Goal: Task Accomplishment & Management: Complete application form

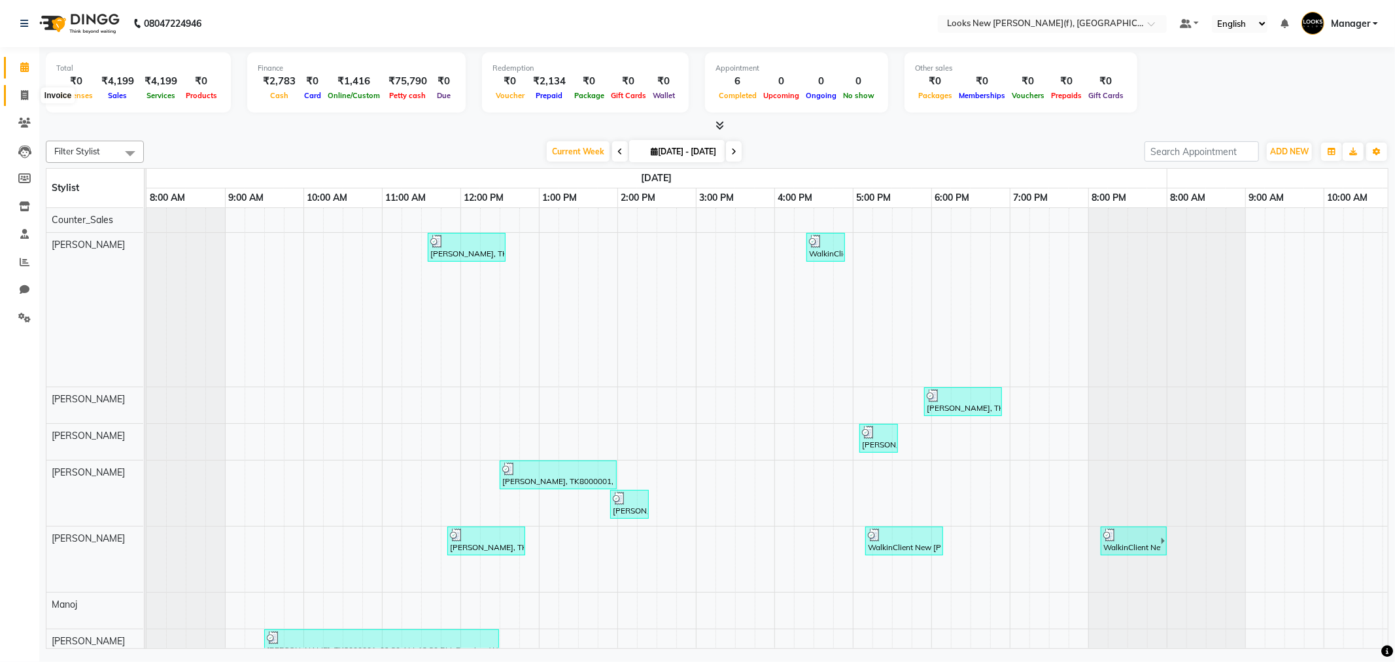
click at [13, 99] on span at bounding box center [24, 95] width 23 height 15
select select "8659"
select select "service"
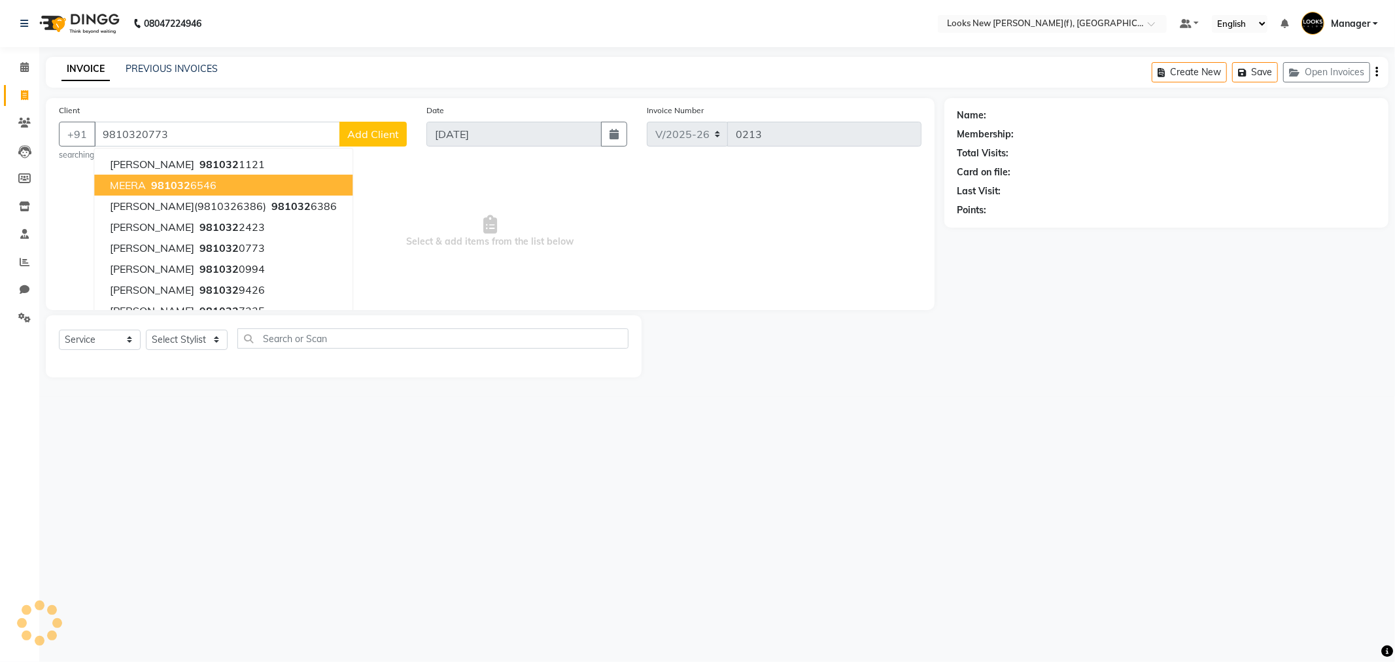
type input "9810320773"
select select "1: Object"
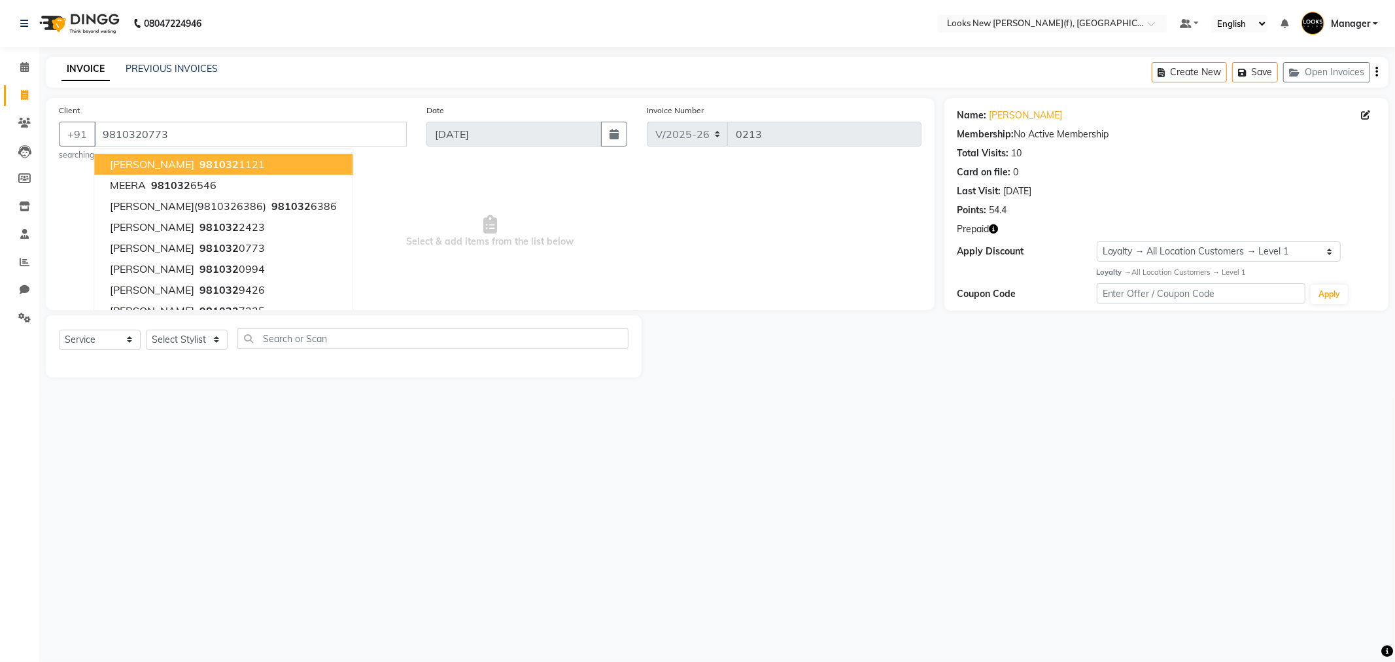
click at [205, 383] on main "INVOICE PREVIOUS INVOICES Create New Save Open Invoices Client [PHONE_NUMBER] […" at bounding box center [717, 227] width 1356 height 340
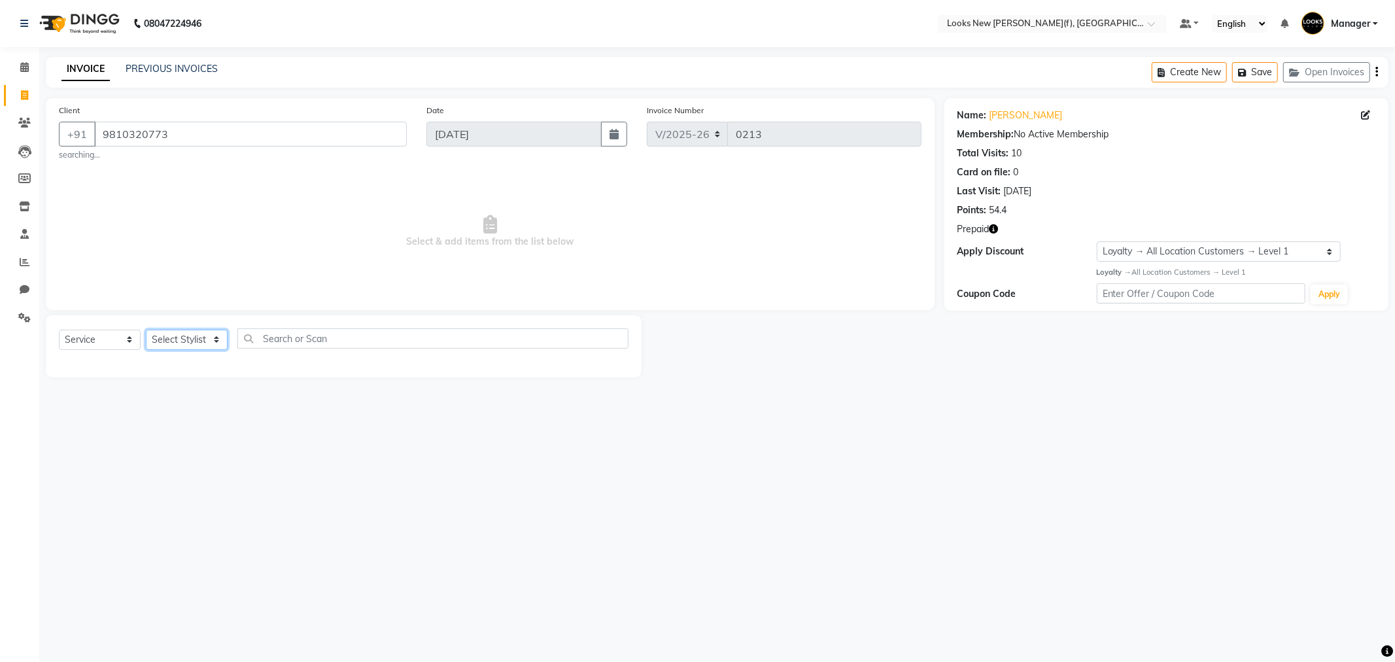
click at [188, 345] on select "Select Stylist Aakash_Pdct [PERSON_NAME] [PERSON_NAME] [PERSON_NAME] Counter_Sa…" at bounding box center [187, 340] width 82 height 20
select select "87331"
click at [146, 330] on select "Select Stylist Aakash_Pdct [PERSON_NAME] [PERSON_NAME] [PERSON_NAME] Counter_Sa…" at bounding box center [187, 340] width 82 height 20
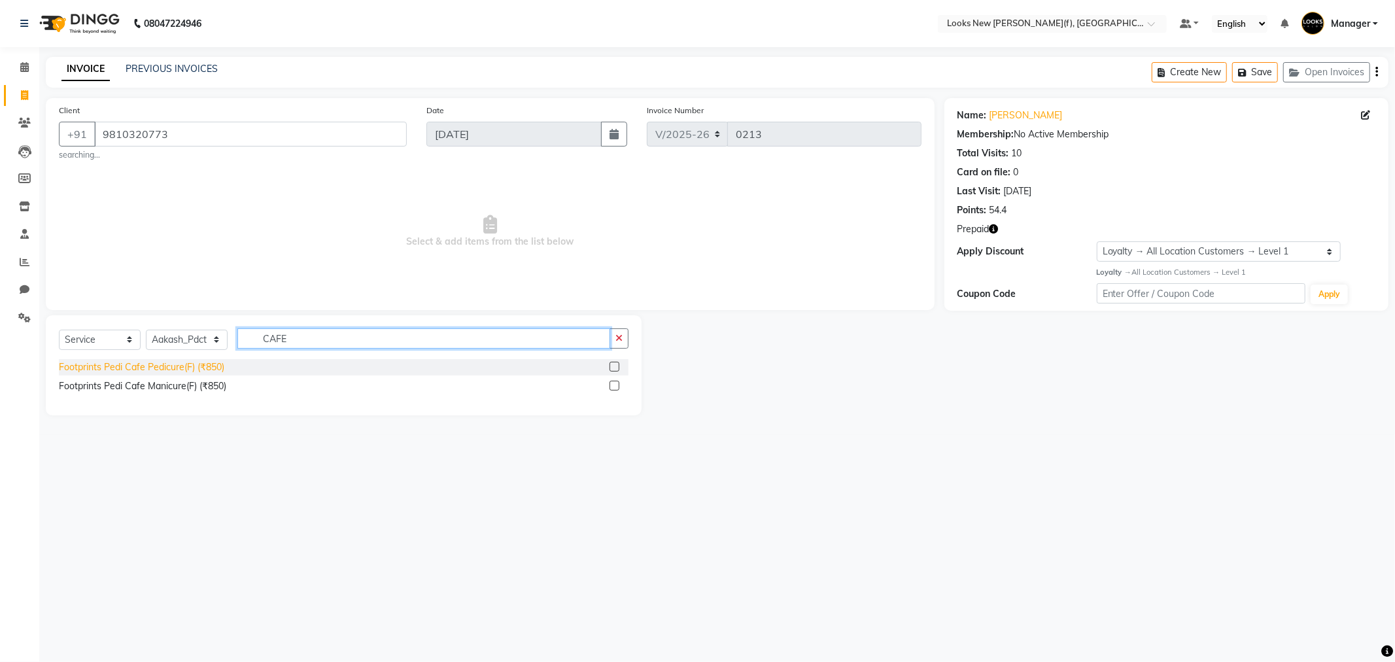
type input "CAFE"
click at [213, 360] on div "Footprints Pedi Cafe Pedicure(F) (₹850)" at bounding box center [141, 367] width 165 height 14
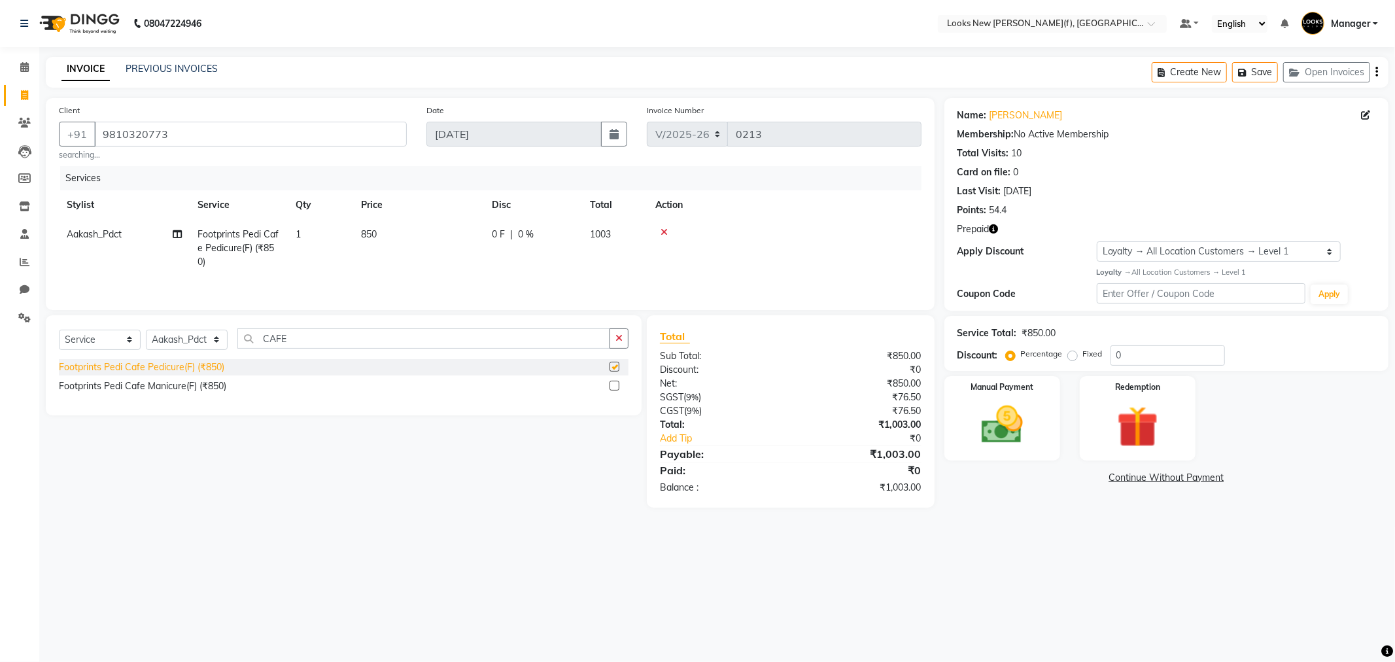
checkbox input "false"
click at [95, 336] on select "Select Service Product Membership Package Voucher Prepaid Gift Card" at bounding box center [100, 340] width 82 height 20
click at [59, 331] on select "Select Service Product Membership Package Voucher Prepaid Gift Card" at bounding box center [100, 340] width 82 height 20
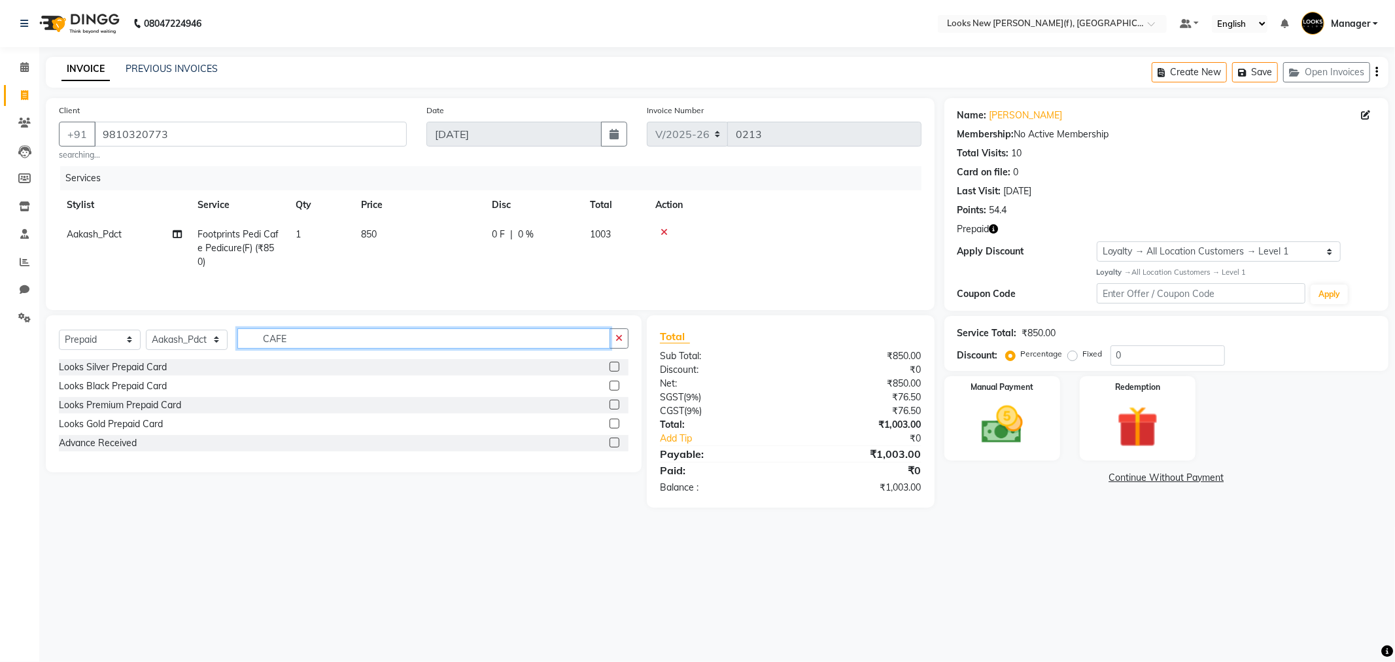
drag, startPoint x: 304, startPoint y: 333, endPoint x: 224, endPoint y: 322, distance: 81.2
click at [225, 322] on div "Select Service Product Membership Package Voucher Prepaid Gift Card Select Styl…" at bounding box center [344, 393] width 596 height 157
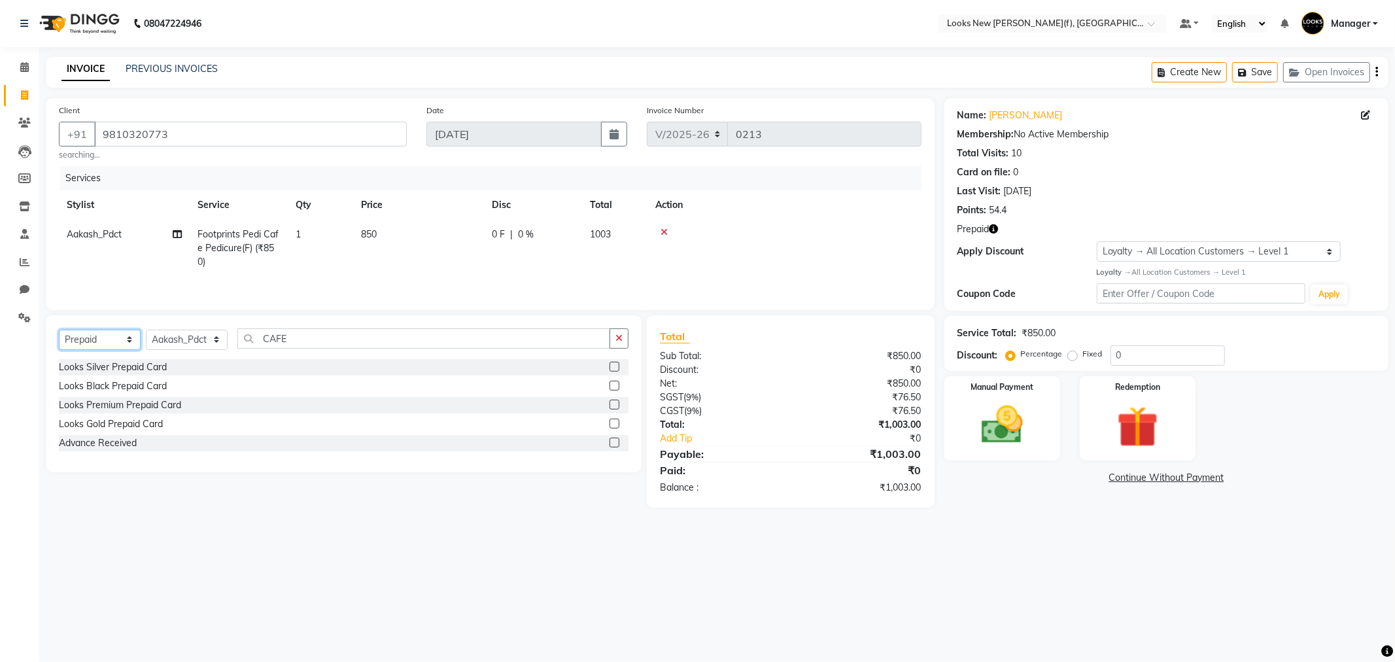
click at [120, 338] on select "Select Service Product Membership Package Voucher Prepaid Gift Card" at bounding box center [100, 340] width 82 height 20
select select "product"
click at [59, 331] on select "Select Service Product Membership Package Voucher Prepaid Gift Card" at bounding box center [100, 340] width 82 height 20
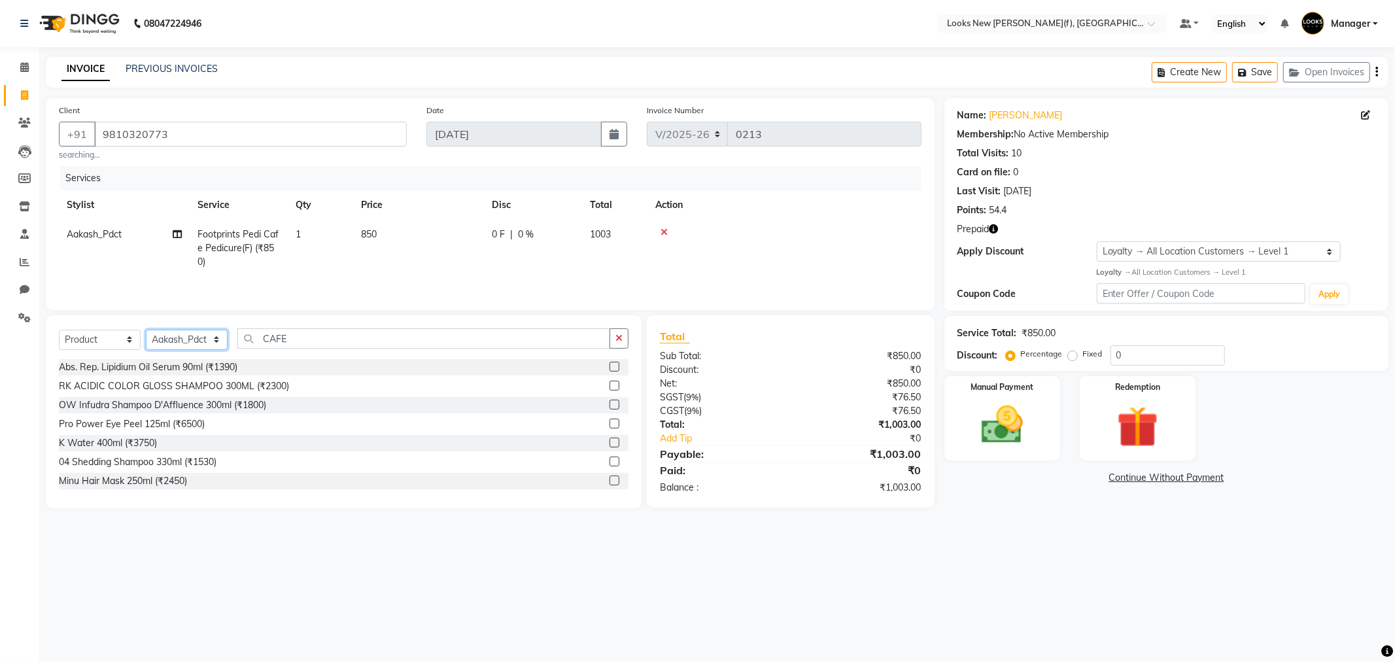
click at [190, 345] on select "Select Stylist Aakash_Pdct [PERSON_NAME] [PERSON_NAME] [PERSON_NAME] Counter_Sa…" at bounding box center [187, 340] width 82 height 20
select select "87309"
click at [146, 331] on select "Select Stylist Aakash_Pdct [PERSON_NAME] [PERSON_NAME] [PERSON_NAME] Counter_Sa…" at bounding box center [187, 340] width 82 height 20
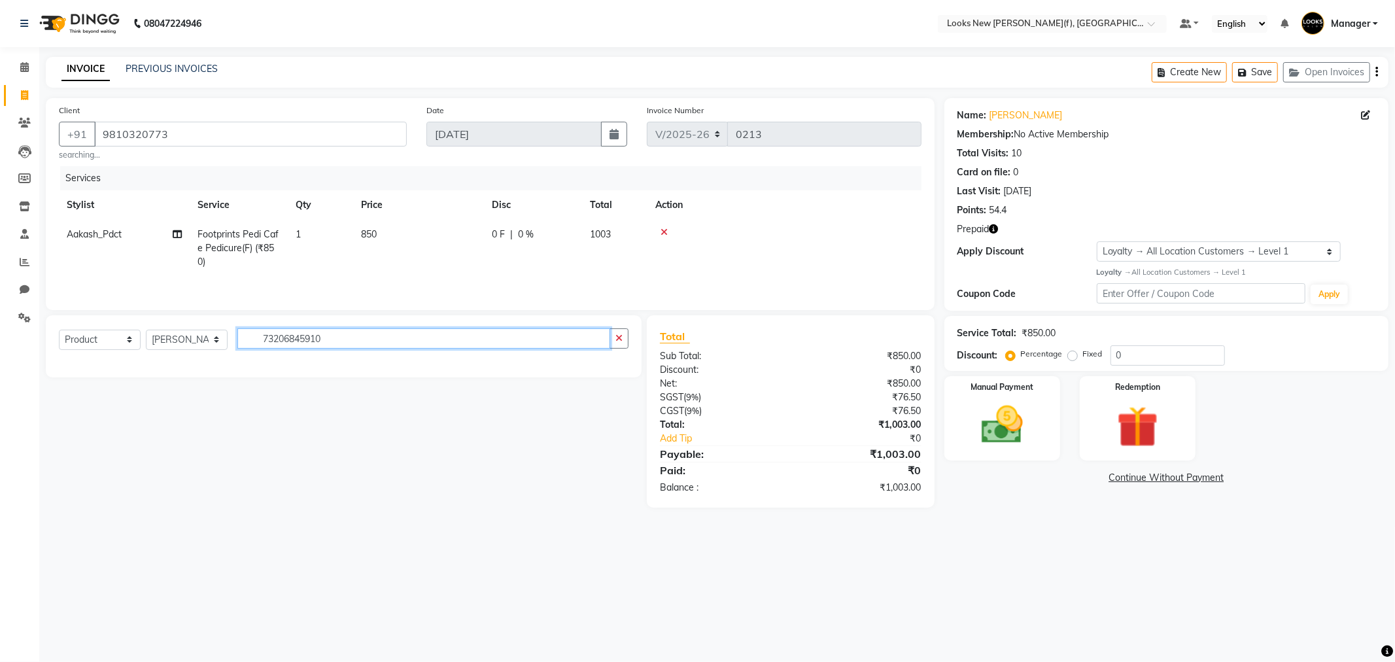
type input "732068459109"
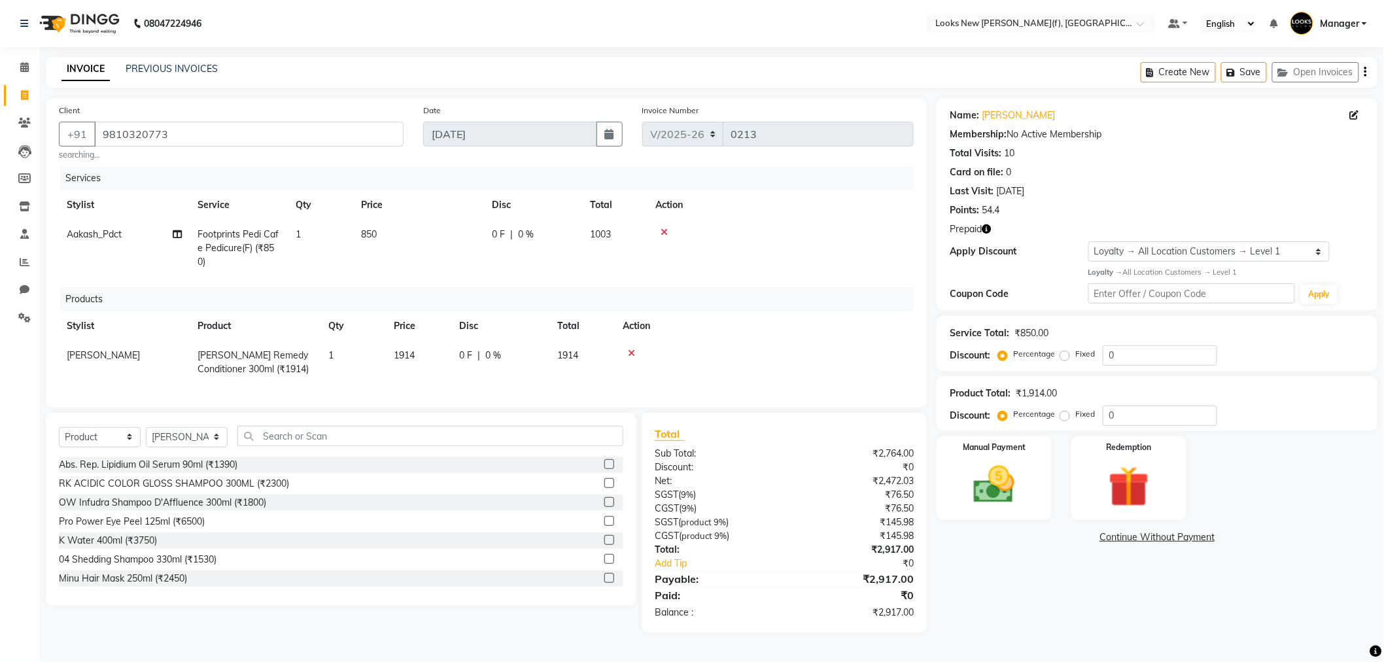
click at [417, 355] on td "1914" at bounding box center [418, 362] width 65 height 43
select select "87309"
click at [388, 345] on td "1914" at bounding box center [418, 362] width 65 height 43
type input "2400"
drag, startPoint x: 347, startPoint y: 361, endPoint x: 218, endPoint y: 315, distance: 136.7
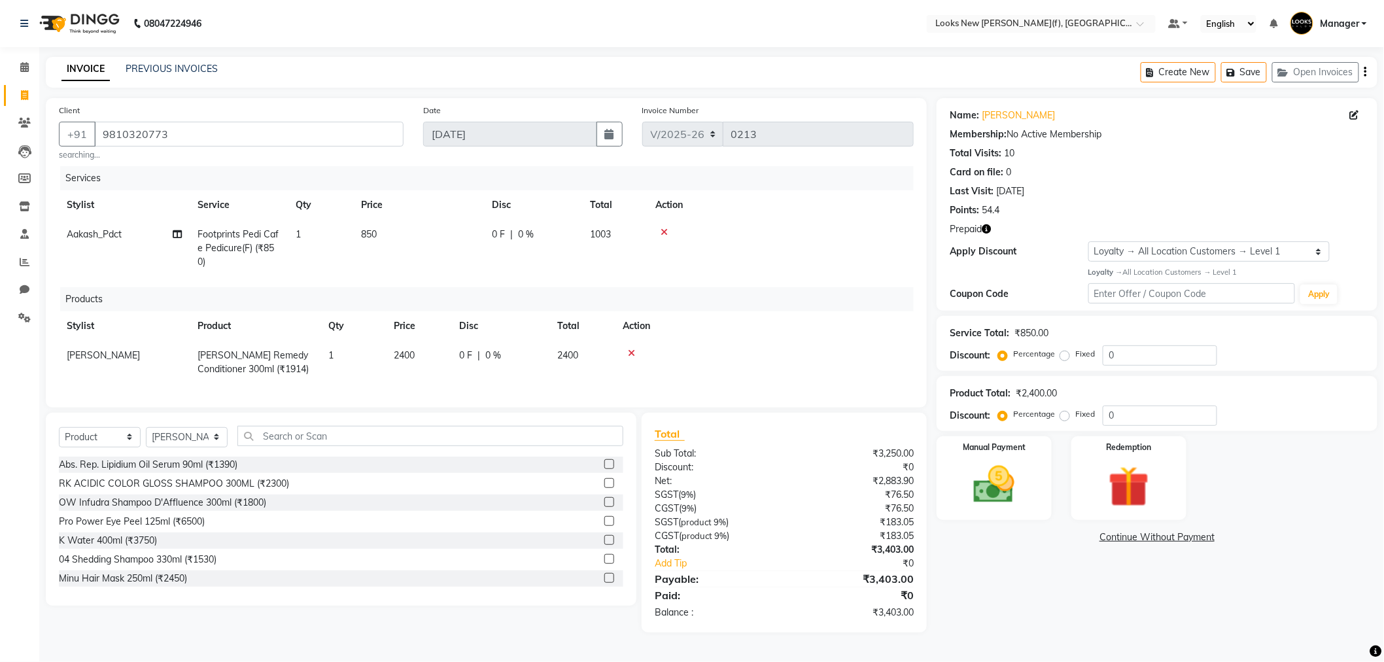
click at [478, 266] on td "850" at bounding box center [418, 248] width 131 height 57
click at [334, 358] on td "1" at bounding box center [352, 360] width 65 height 43
select select "87309"
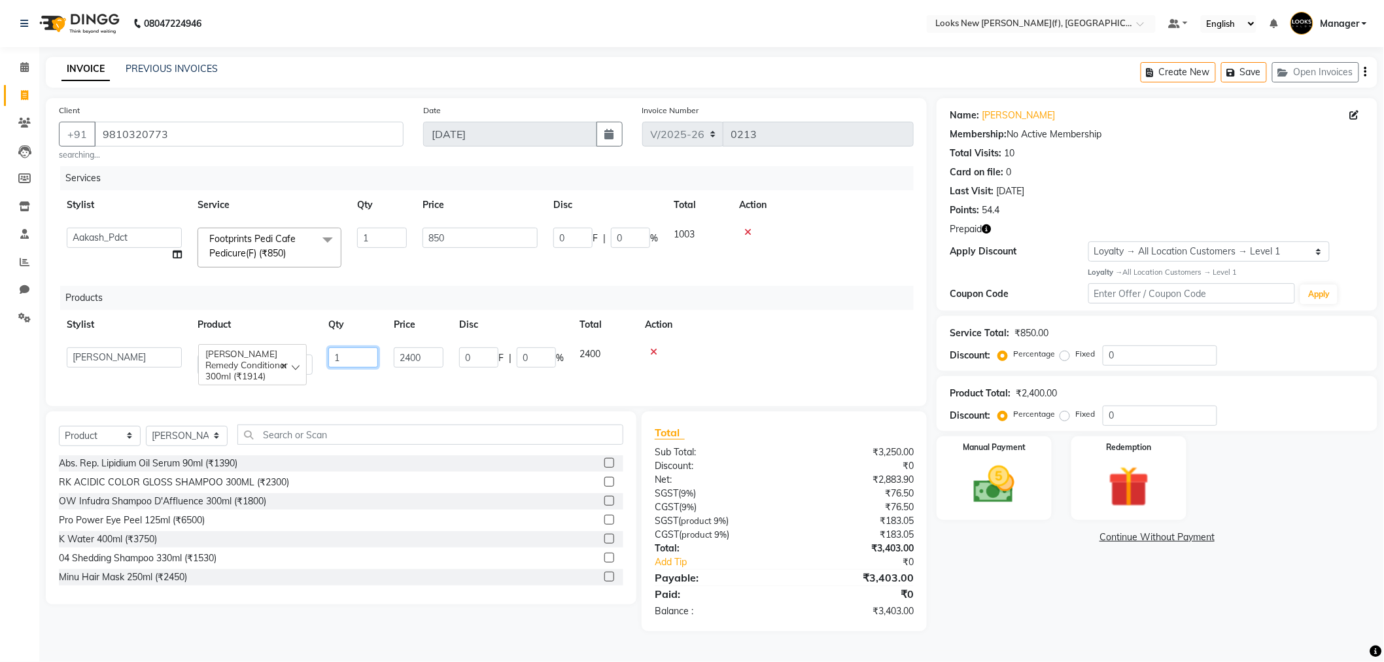
drag, startPoint x: 354, startPoint y: 353, endPoint x: 252, endPoint y: 358, distance: 102.1
click at [315, 351] on tr "Aakash_Pdct [PERSON_NAME] [PERSON_NAME] [PERSON_NAME] Counter_Sales [PERSON_NAM…" at bounding box center [486, 360] width 855 height 43
type input "2"
drag, startPoint x: 1112, startPoint y: 492, endPoint x: 1084, endPoint y: 507, distance: 31.6
click at [1110, 490] on img at bounding box center [1138, 487] width 70 height 54
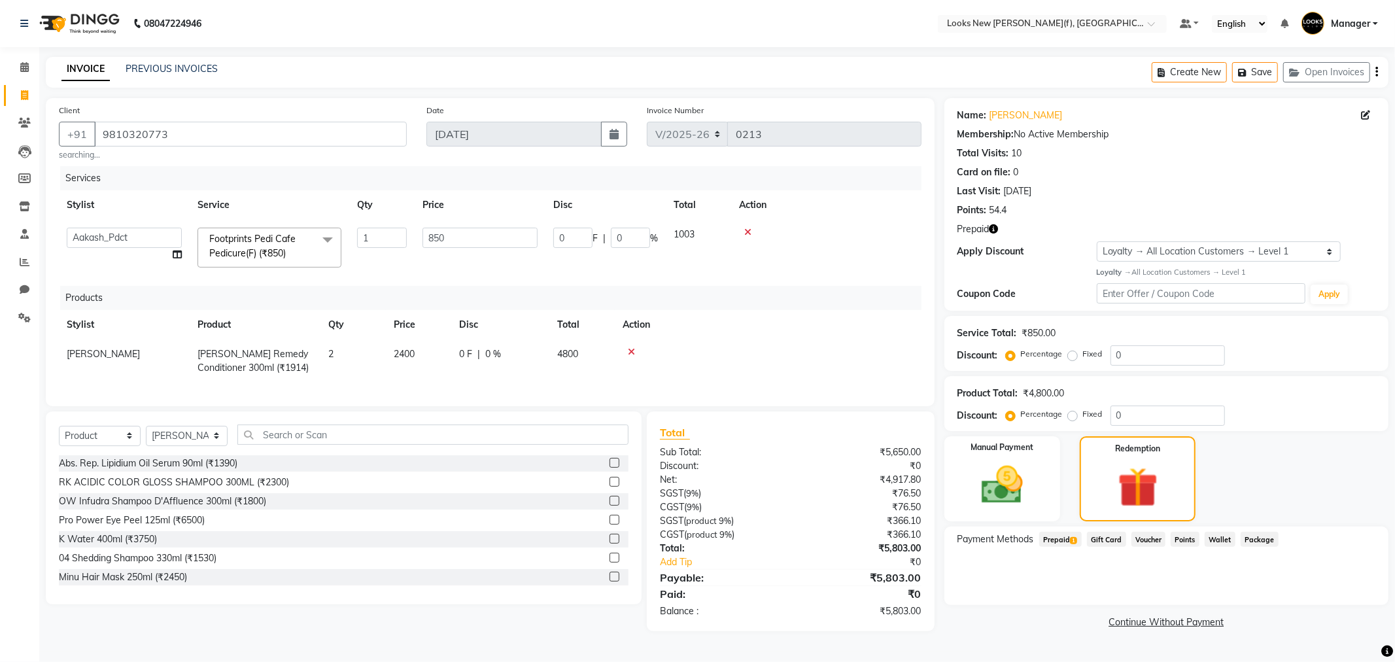
click at [1045, 541] on span "Prepaid 1" at bounding box center [1060, 539] width 43 height 15
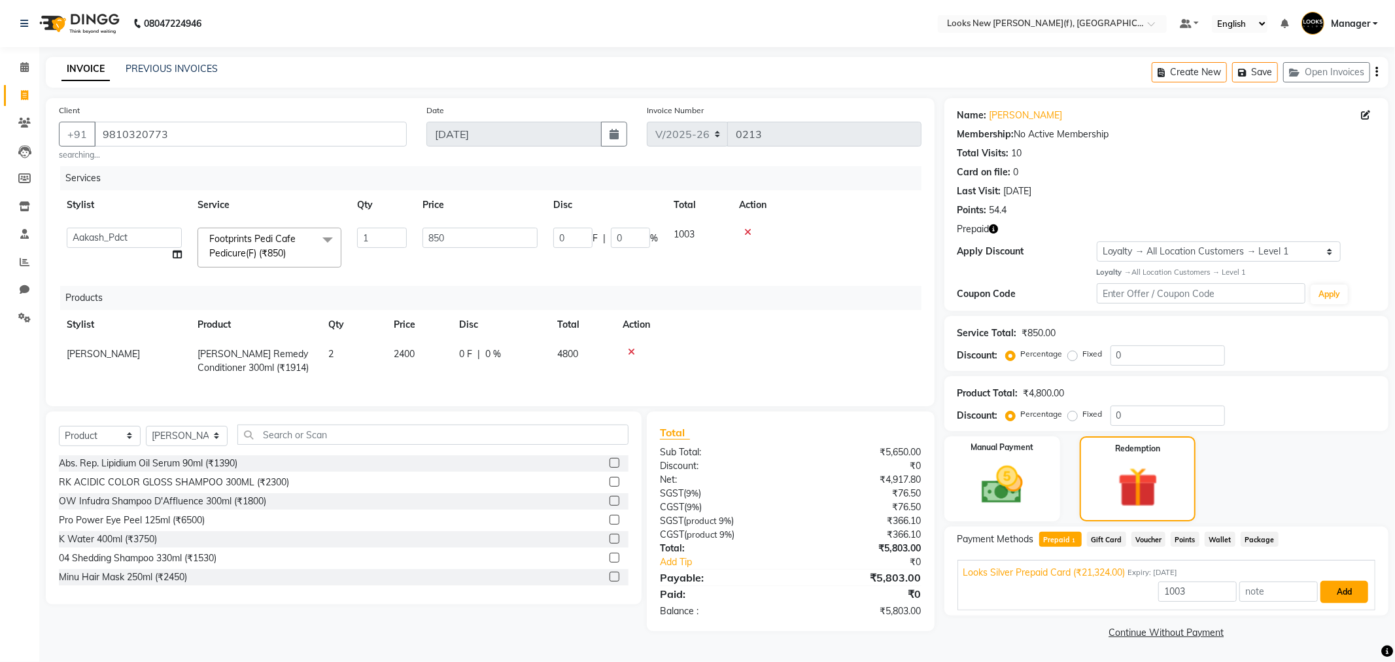
click at [1344, 592] on button "Add" at bounding box center [1344, 592] width 48 height 22
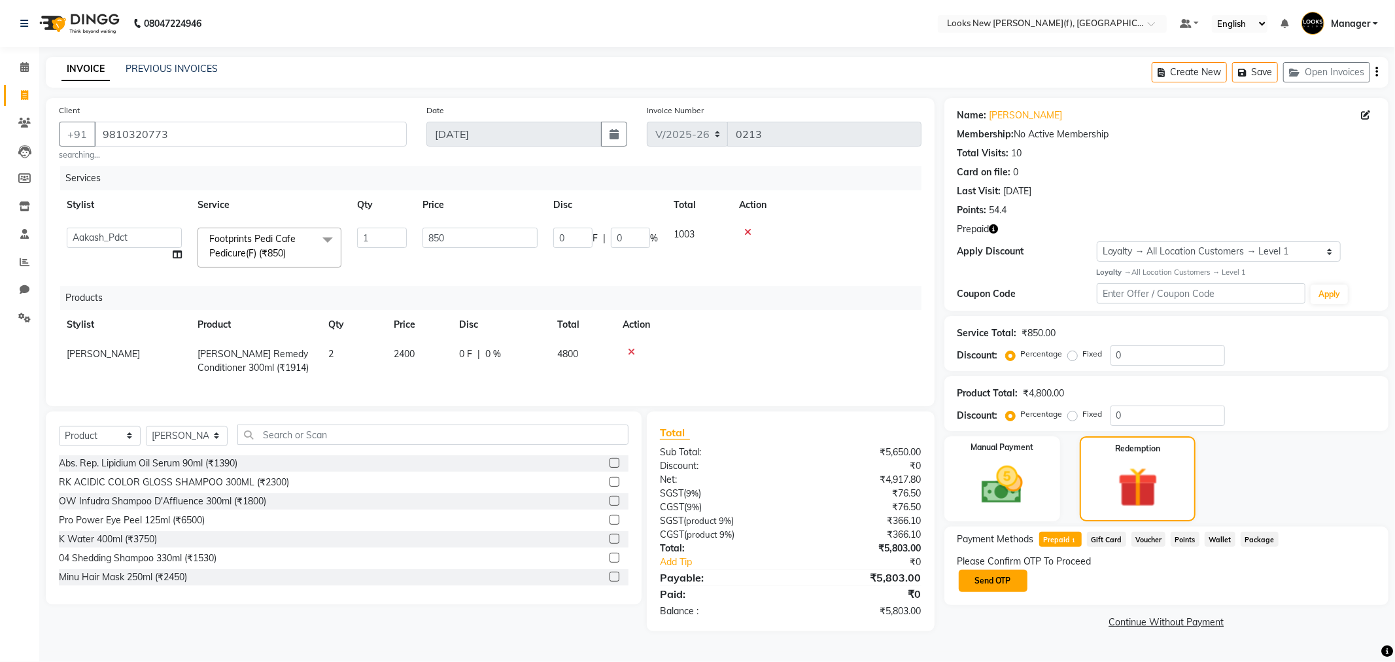
click at [973, 570] on button "Send OTP" at bounding box center [993, 581] width 69 height 22
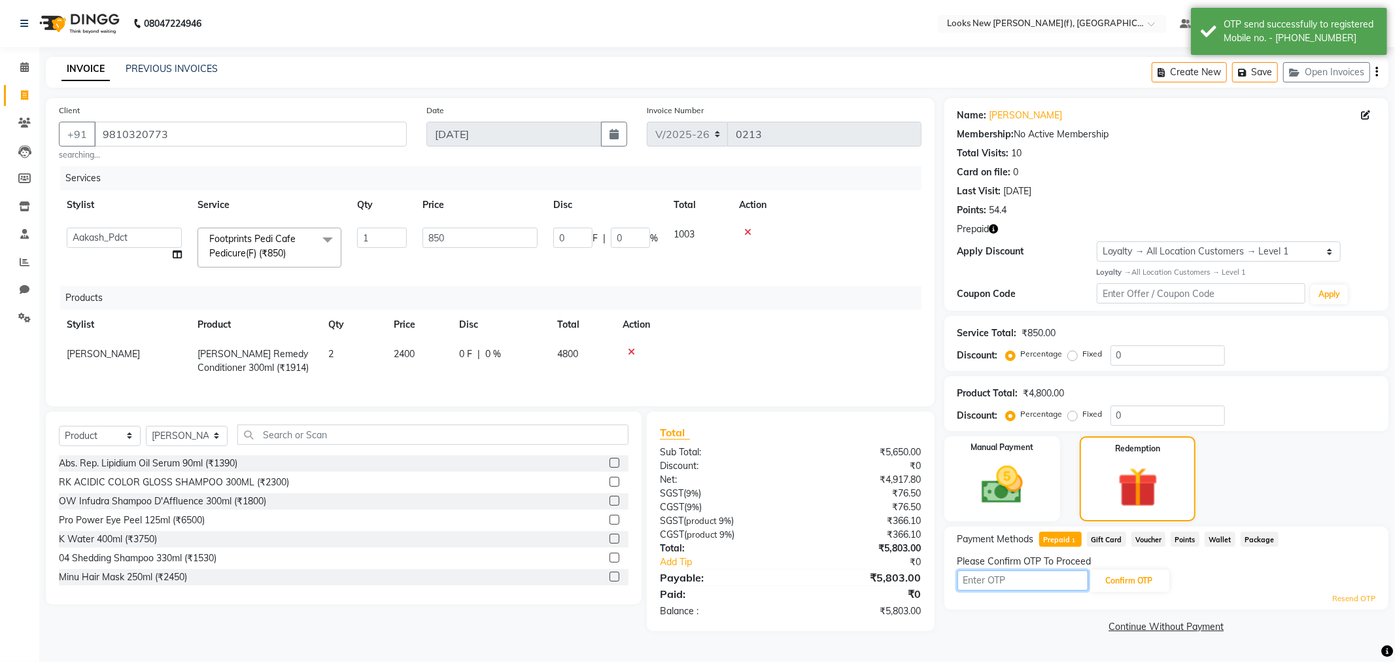
click at [1010, 576] on input "text" at bounding box center [1022, 580] width 131 height 20
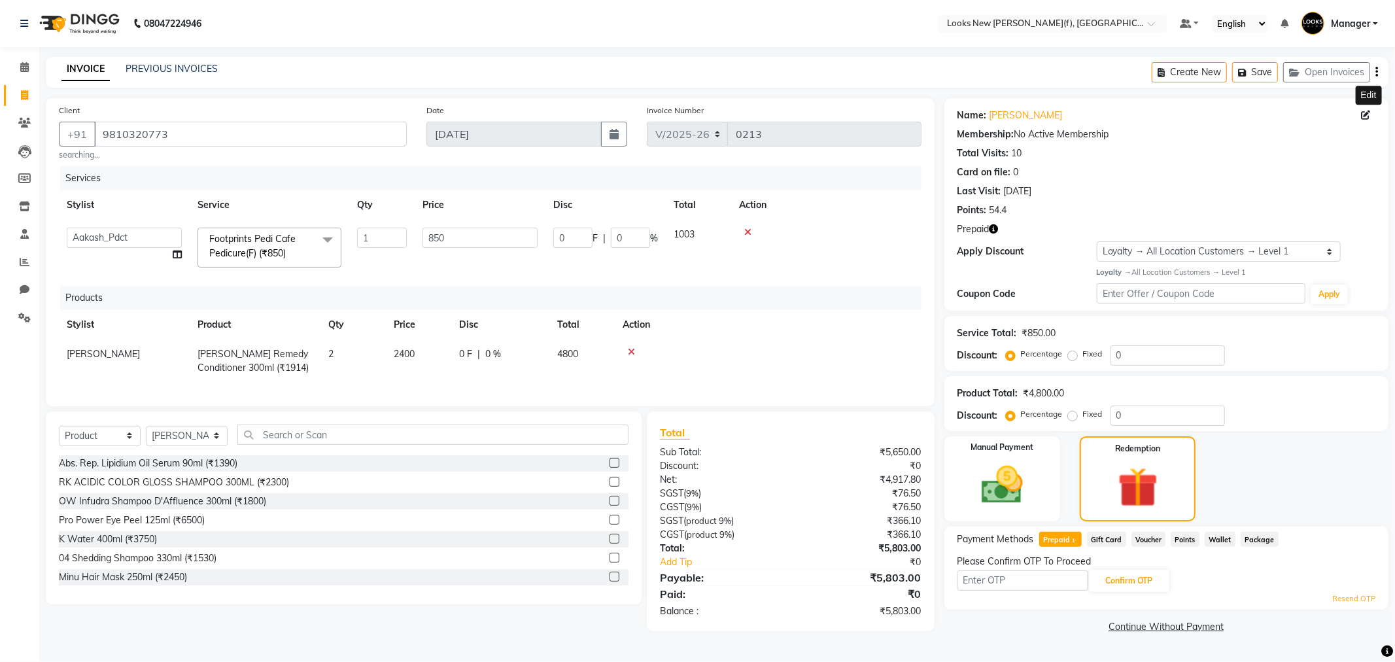
click at [1371, 116] on span at bounding box center [1368, 116] width 14 height 14
click at [1363, 114] on icon at bounding box center [1365, 115] width 9 height 9
select select "10"
select select "[DEMOGRAPHIC_DATA]"
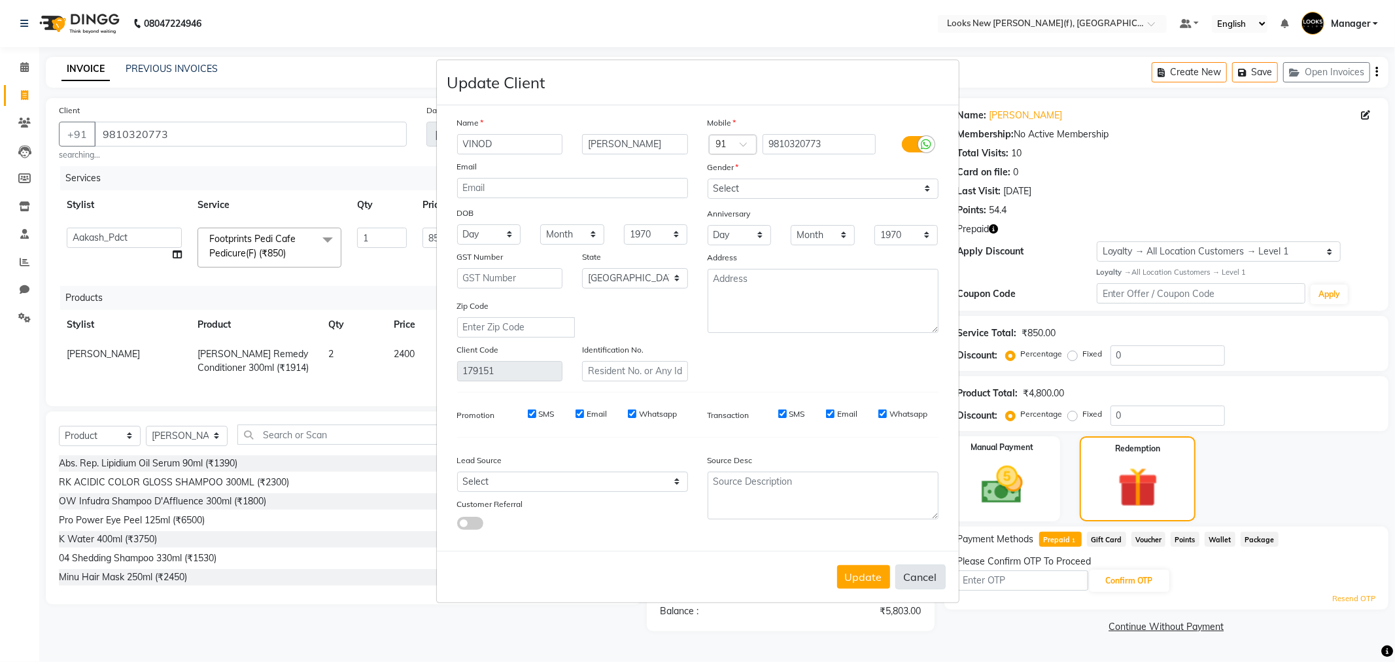
click at [936, 574] on button "Cancel" at bounding box center [920, 576] width 50 height 25
select select
select select "null"
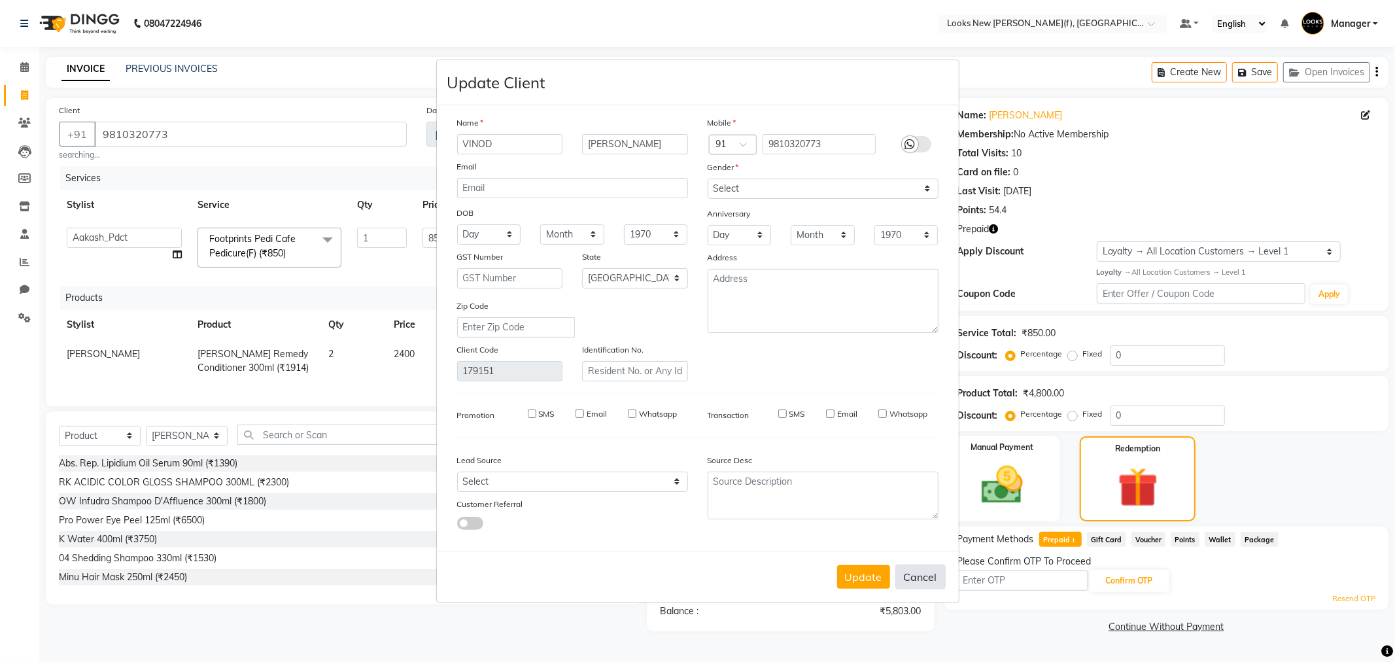
select select
checkbox input "false"
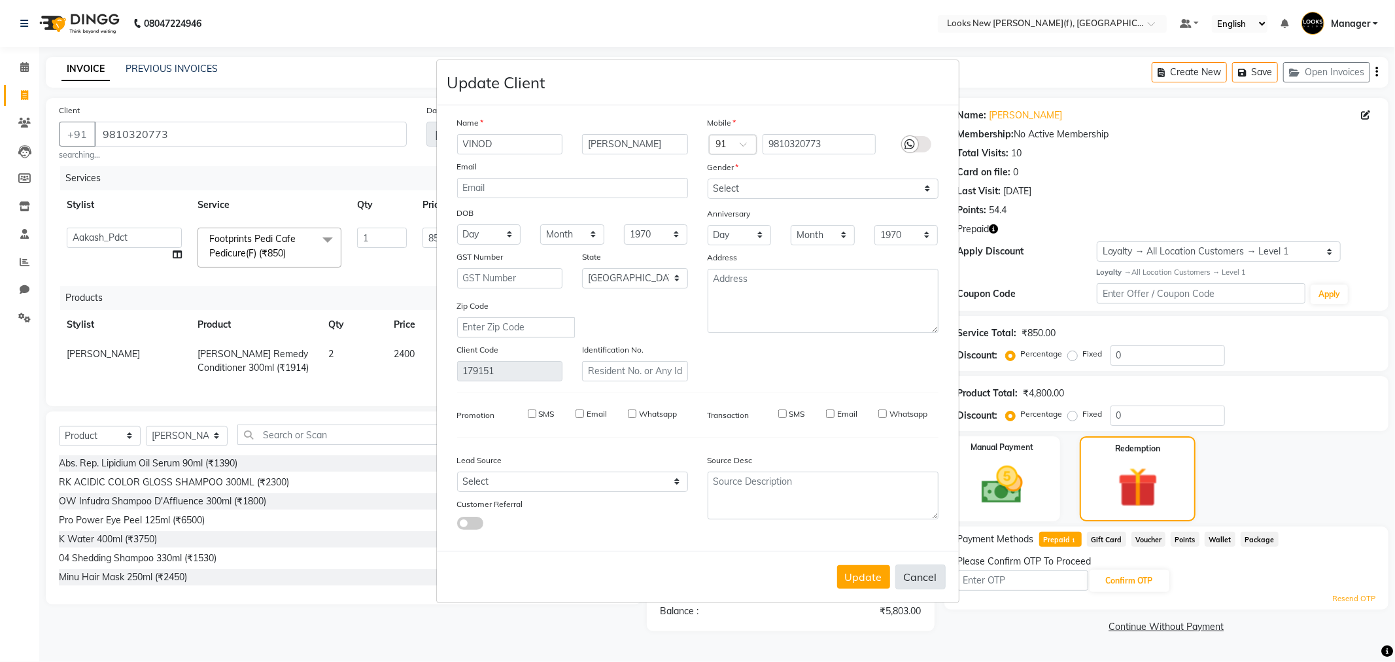
checkbox input "false"
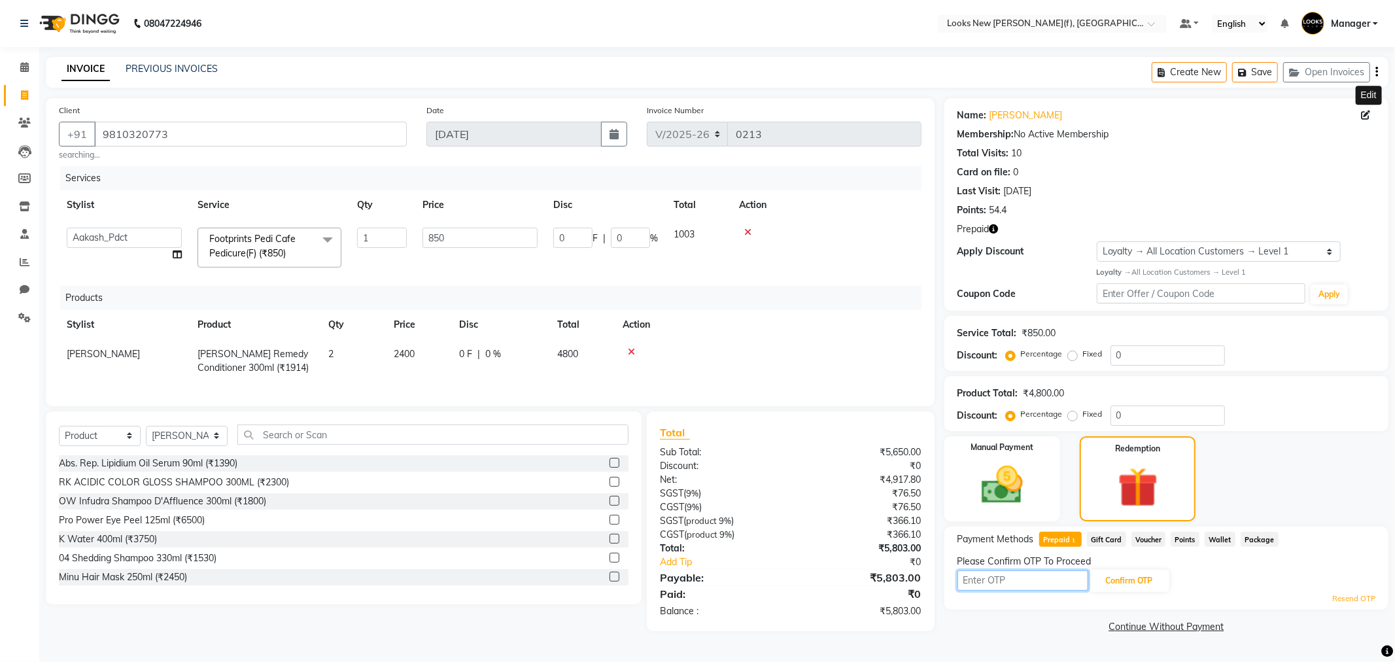
click at [1053, 575] on input "text" at bounding box center [1022, 580] width 131 height 20
type input "8709"
drag, startPoint x: 475, startPoint y: 39, endPoint x: 1121, endPoint y: 587, distance: 847.2
click at [1123, 587] on button "Confirm OTP" at bounding box center [1129, 581] width 80 height 22
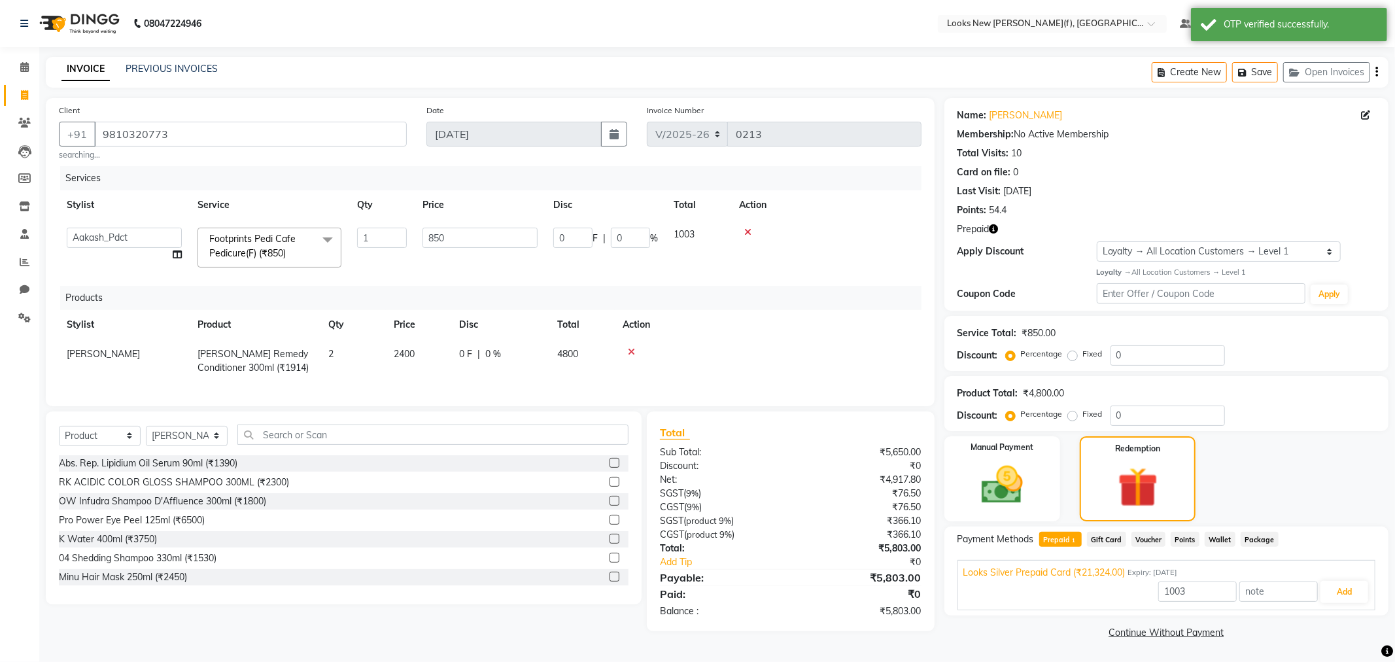
click at [1119, 587] on div "1003 Add" at bounding box center [1166, 591] width 406 height 25
click at [1339, 589] on button "Add" at bounding box center [1344, 592] width 48 height 22
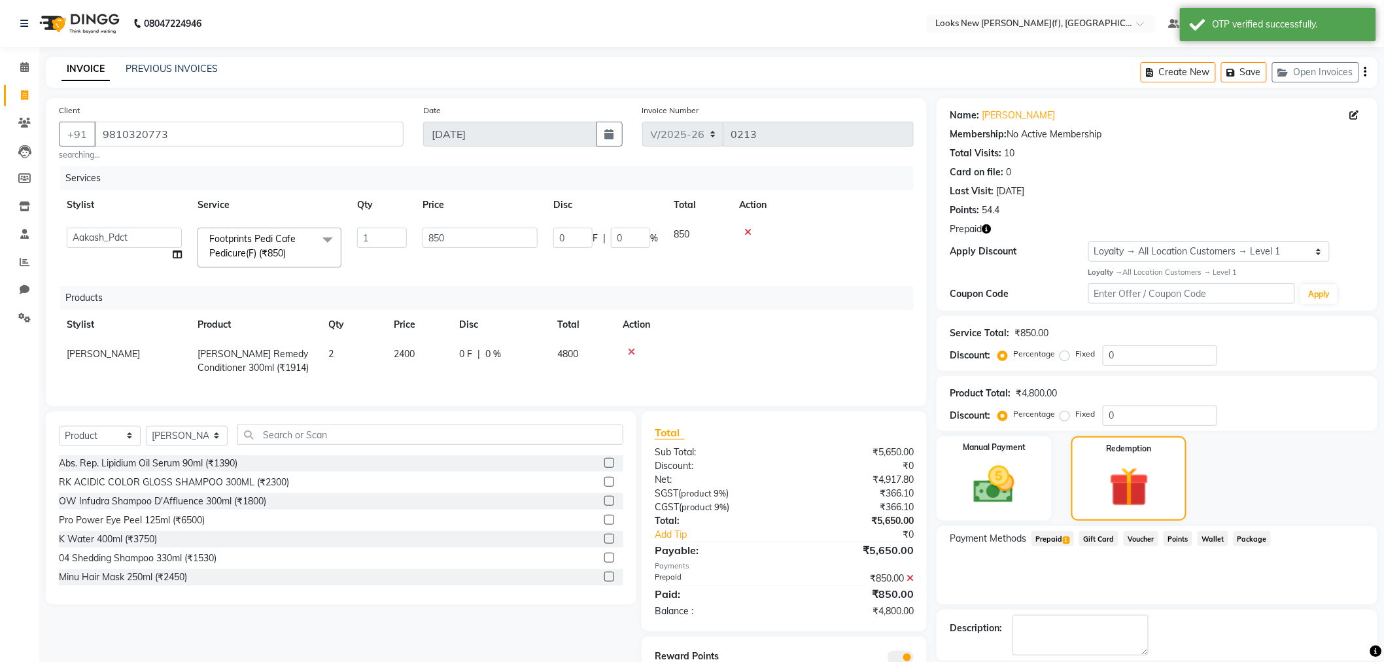
drag, startPoint x: 1343, startPoint y: 597, endPoint x: 1350, endPoint y: 603, distance: 8.8
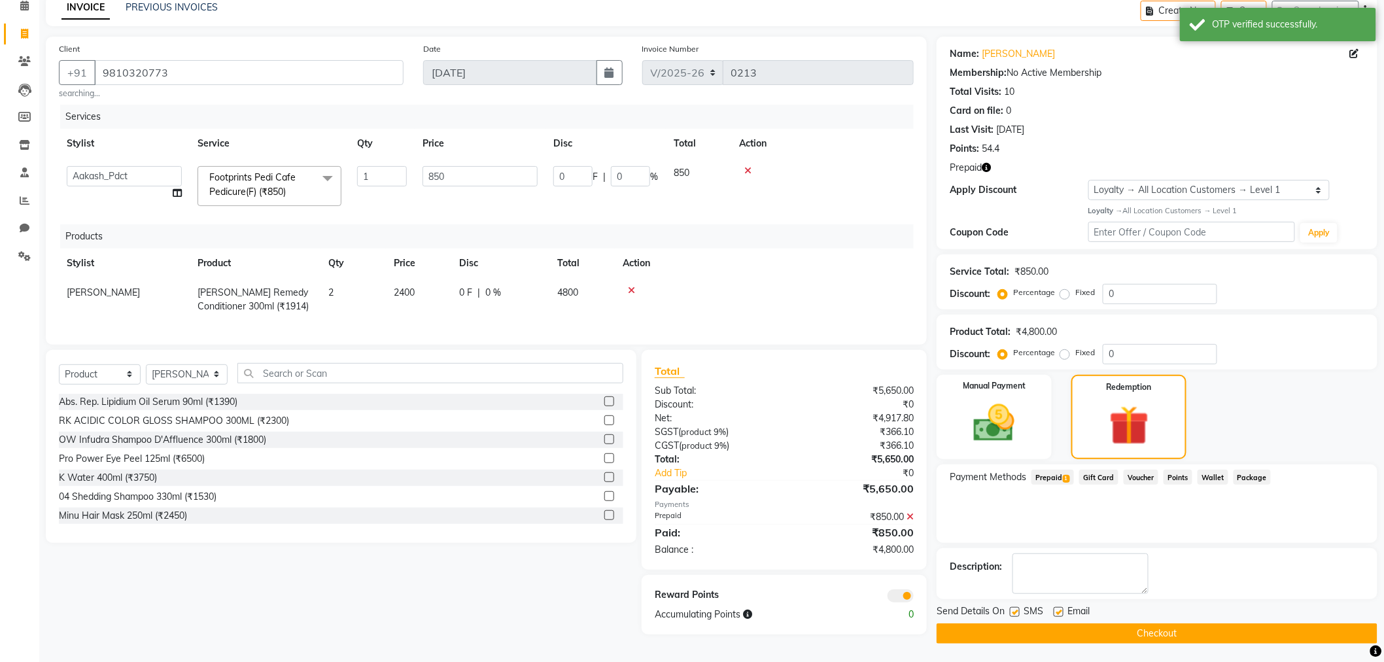
scroll to position [64, 0]
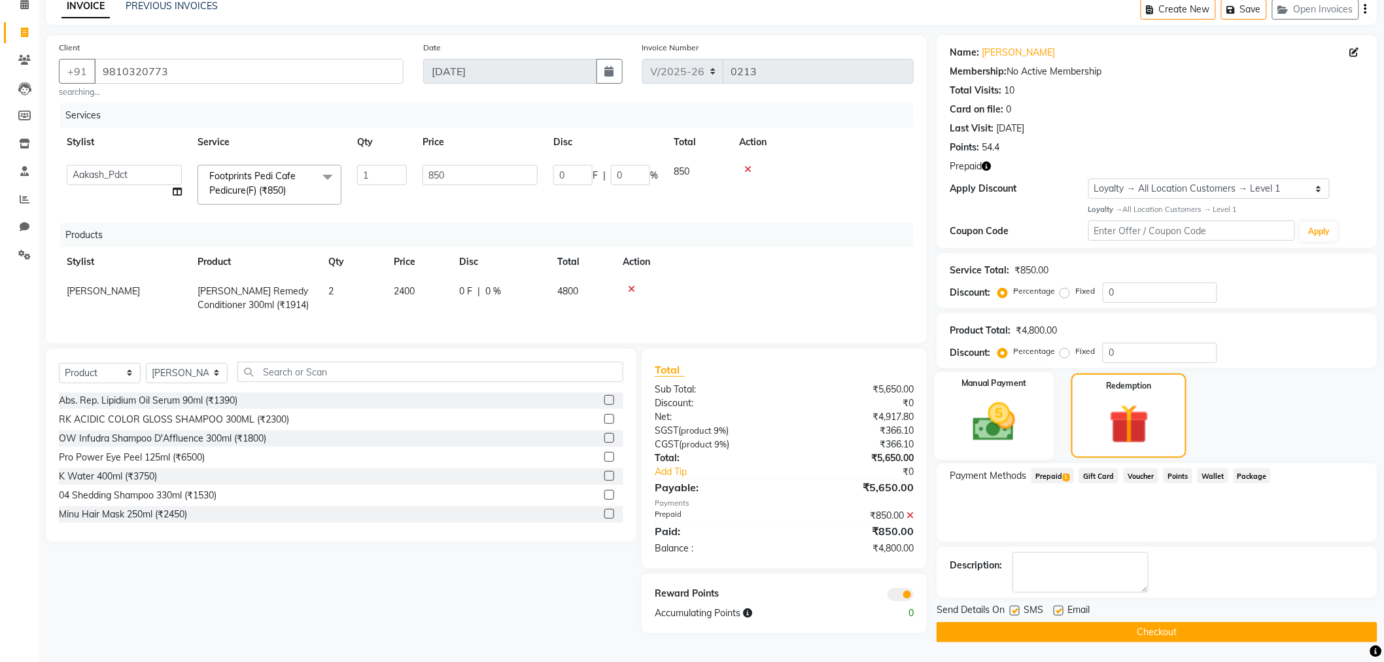
click at [991, 420] on img at bounding box center [993, 422] width 69 height 49
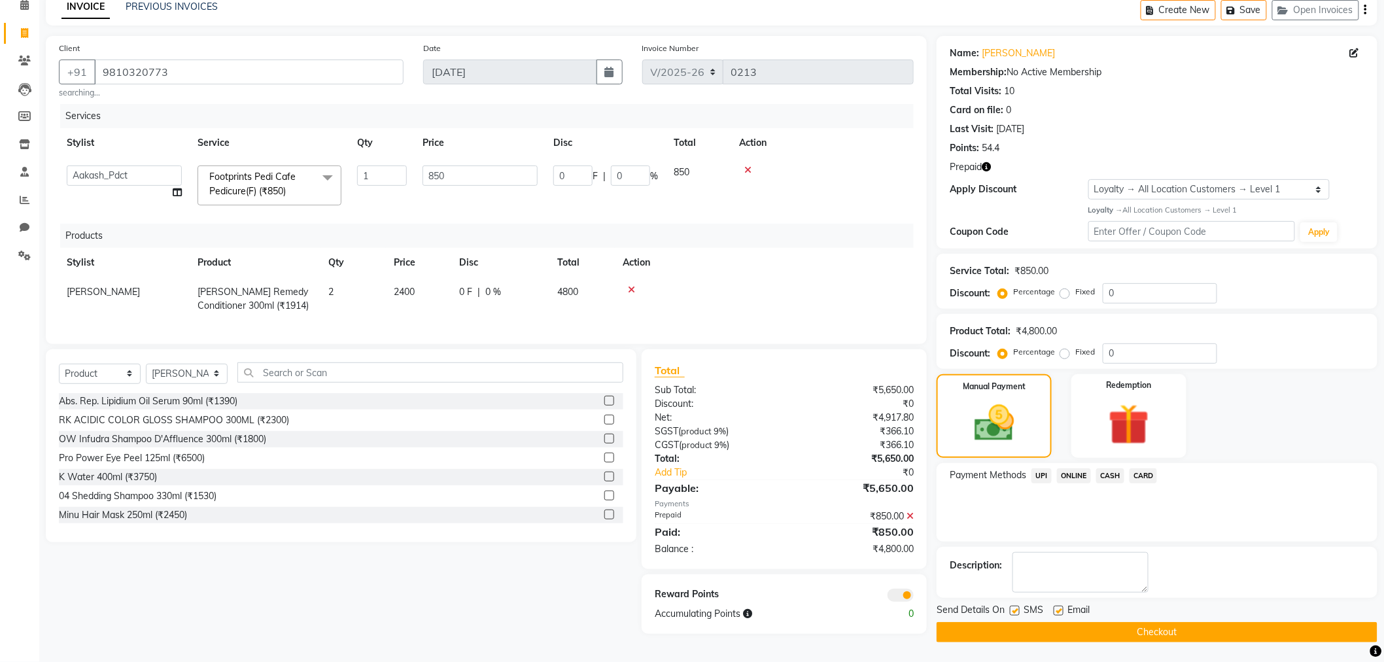
click at [1096, 477] on span "CASH" at bounding box center [1110, 475] width 28 height 15
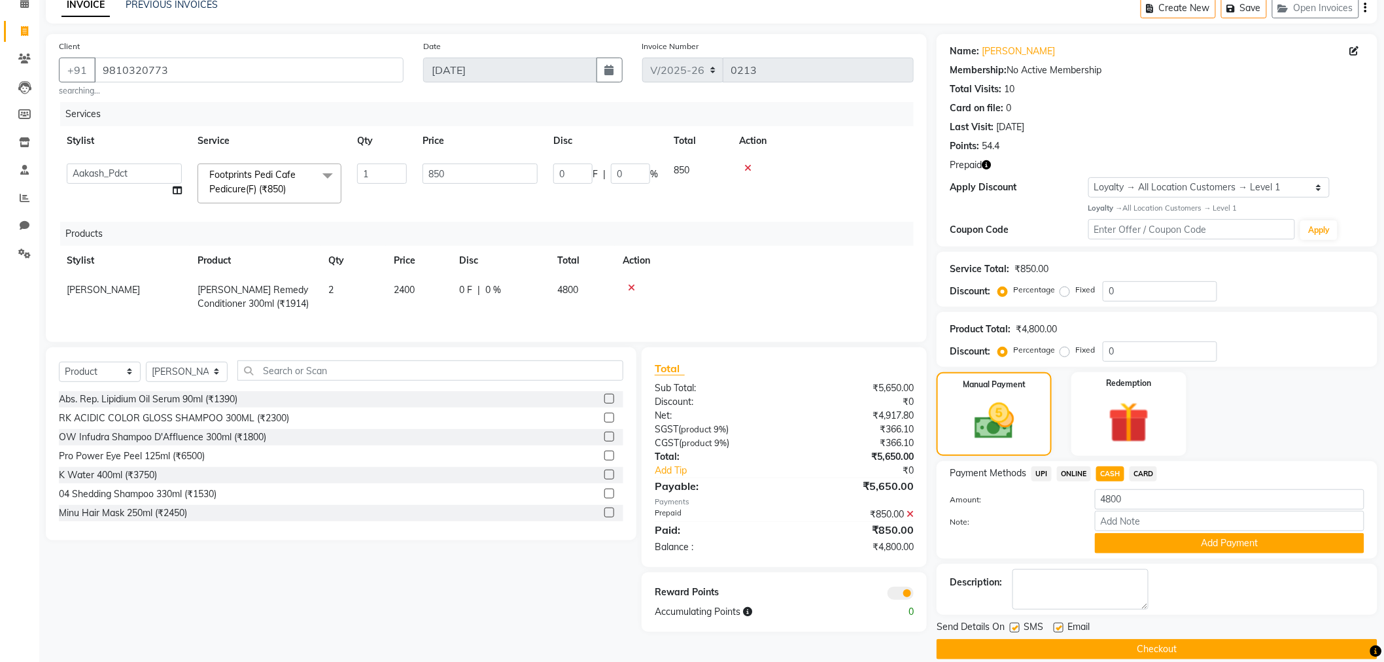
click at [1138, 545] on button "Add Payment" at bounding box center [1229, 543] width 269 height 20
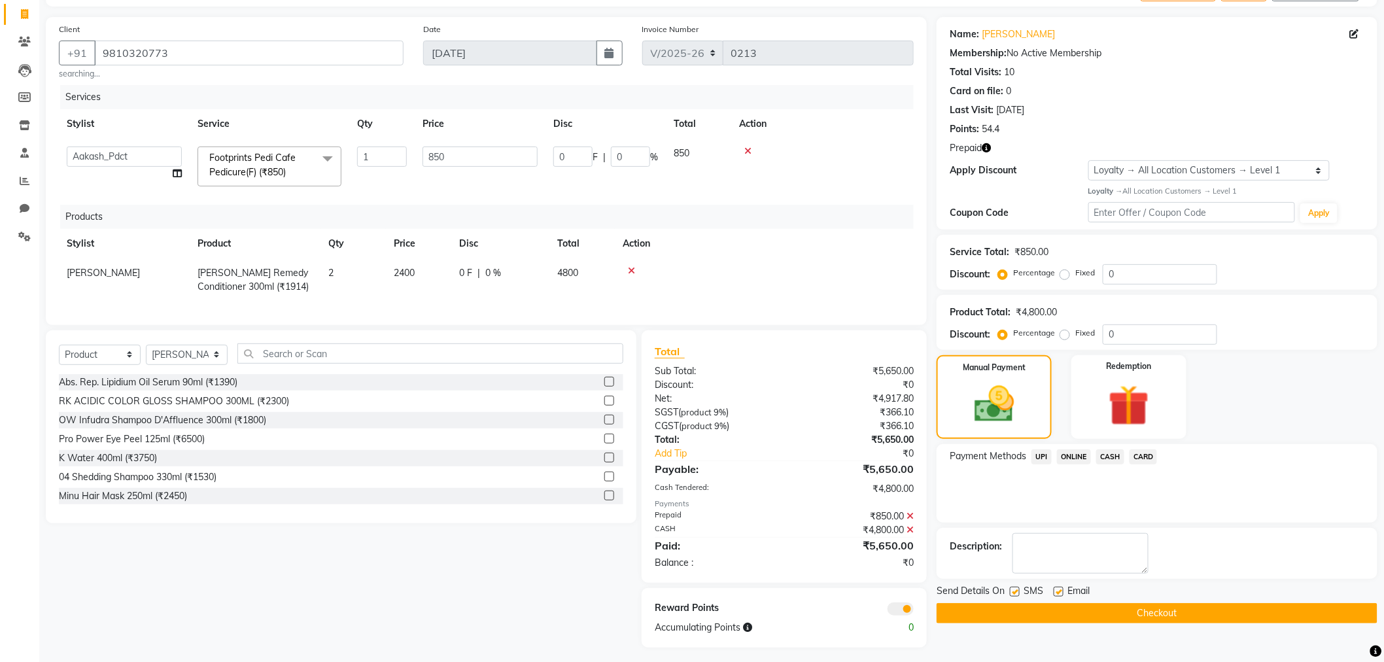
scroll to position [97, 0]
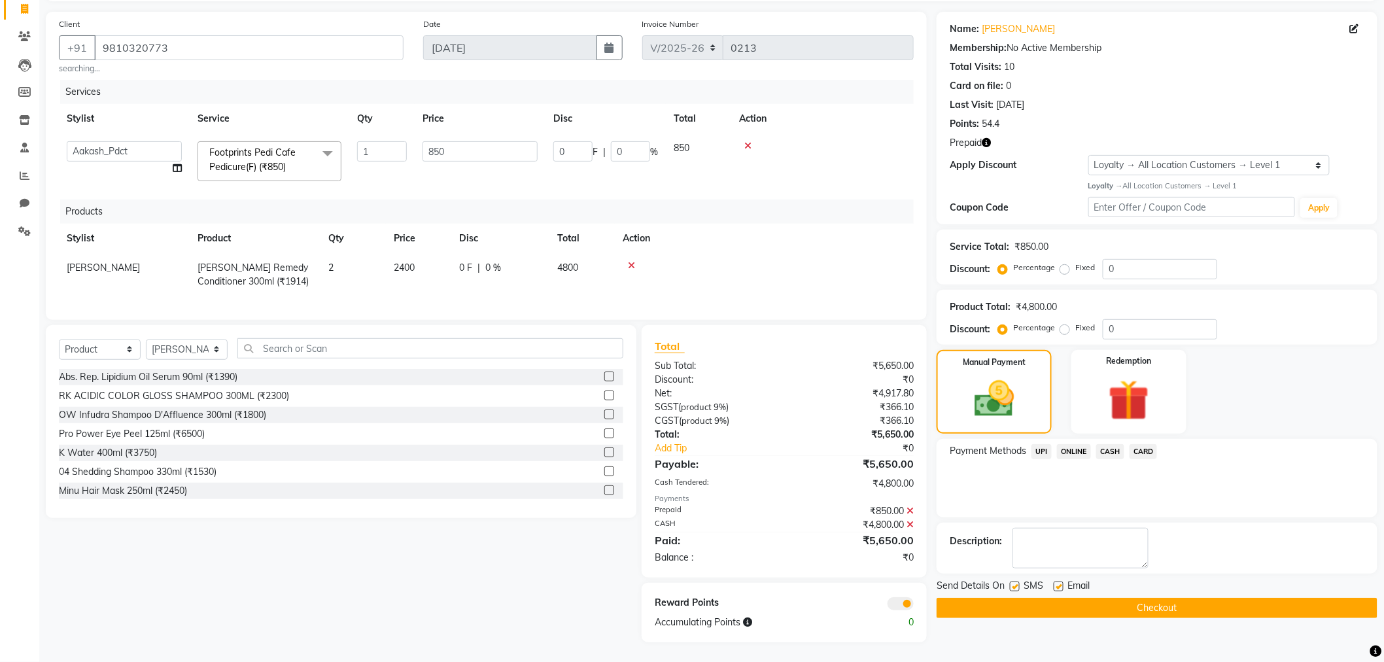
click at [1093, 598] on button "Checkout" at bounding box center [1156, 608] width 441 height 20
